Goal: Navigation & Orientation: Go to known website

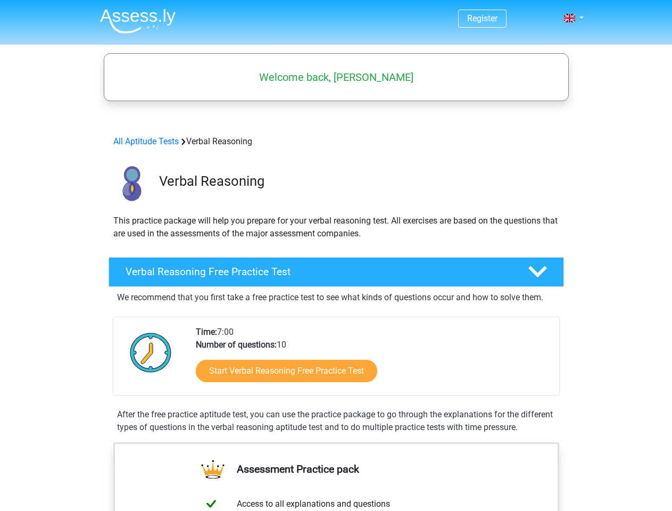
click at [570, 18] on span at bounding box center [569, 18] width 11 height 9
